Goal: Task Accomplishment & Management: Use online tool/utility

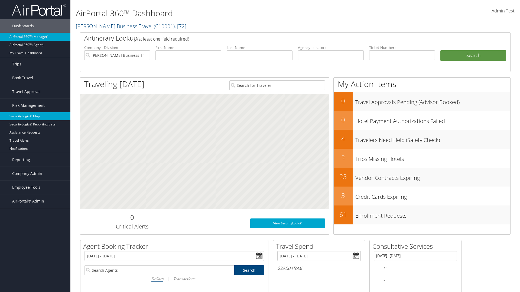
click at [35, 116] on link "SecurityLogic® Map" at bounding box center [35, 116] width 70 height 8
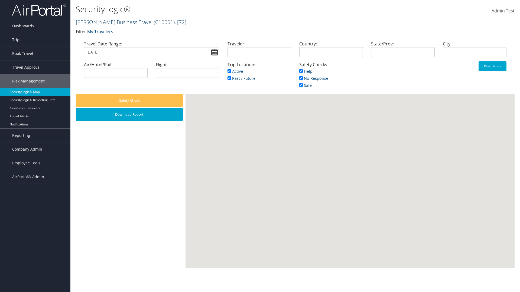
click at [111, 22] on link "Christopherson Business Travel ( C10001 ) , [ 72 ]" at bounding box center [131, 21] width 110 height 7
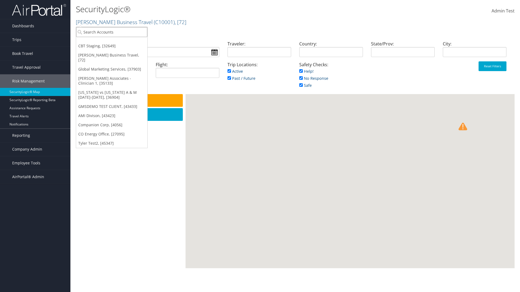
click at [111, 32] on input "search" at bounding box center [111, 32] width 71 height 10
type input "[PERSON_NAME] Business Travel"
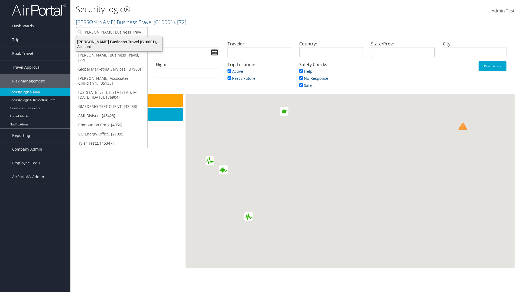
click at [119, 47] on div "Account" at bounding box center [119, 46] width 92 height 5
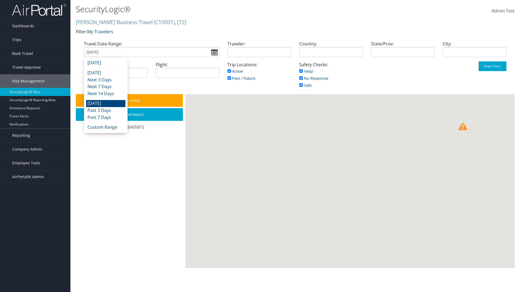
click at [151, 52] on input "08/28/2025" at bounding box center [151, 52] width 135 height 10
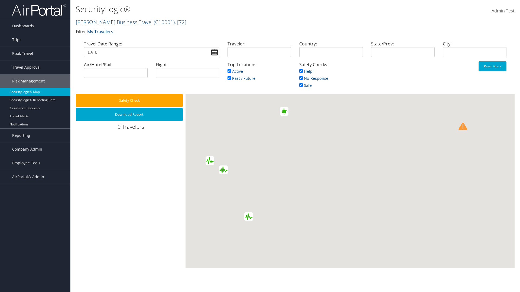
click at [151, 52] on input "08/28/2025" at bounding box center [151, 52] width 135 height 10
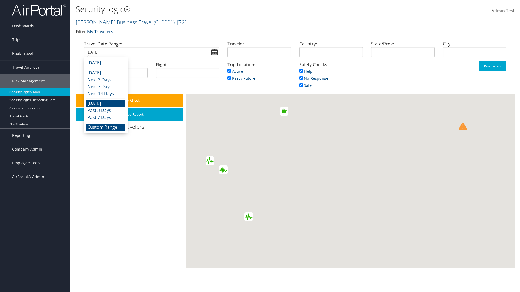
click at [106, 127] on li "Custom Range" at bounding box center [105, 127] width 39 height 7
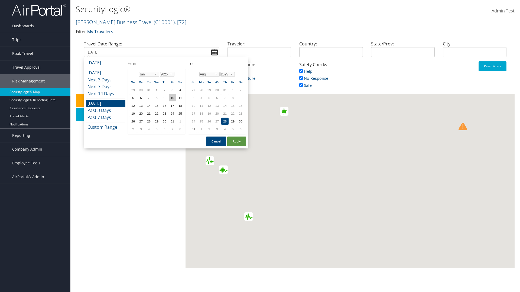
click at [172, 98] on td "10" at bounding box center [172, 97] width 7 height 7
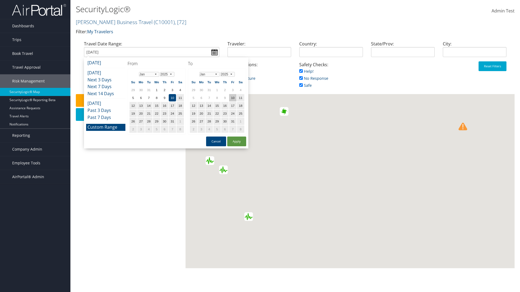
click at [232, 98] on td "10" at bounding box center [232, 97] width 7 height 7
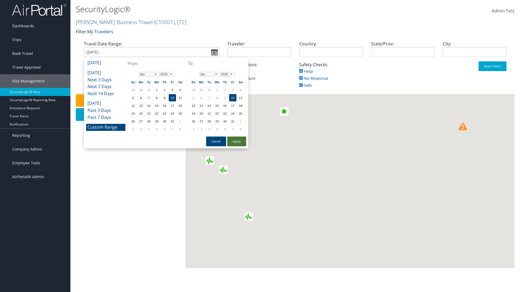
click at [237, 142] on button "Apply" at bounding box center [236, 142] width 19 height 10
type input "01/10/2025"
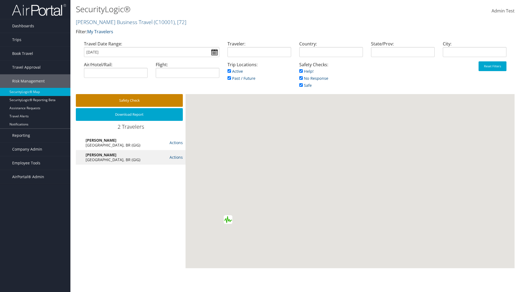
click at [129, 100] on button "Safety Check" at bounding box center [129, 100] width 107 height 13
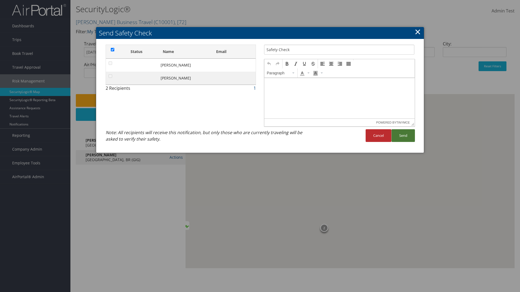
click at [403, 136] on button "Send" at bounding box center [403, 135] width 24 height 13
